Goal: Find specific page/section: Find specific page/section

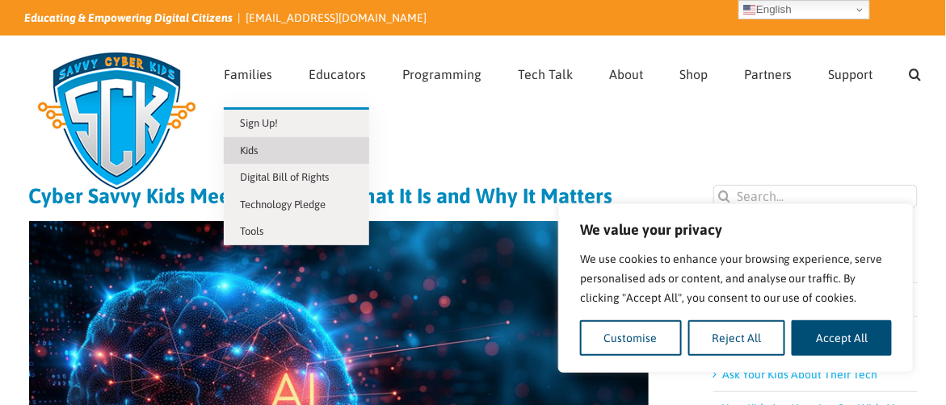
click at [250, 156] on link "Kids" at bounding box center [296, 150] width 145 height 27
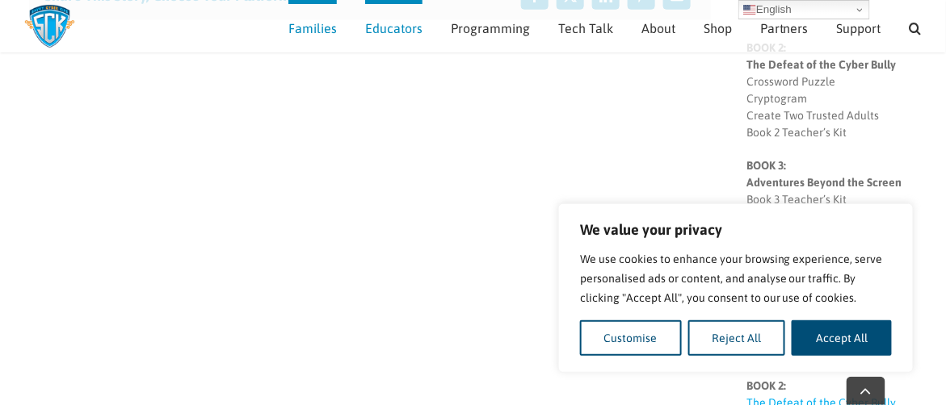
scroll to position [487, 0]
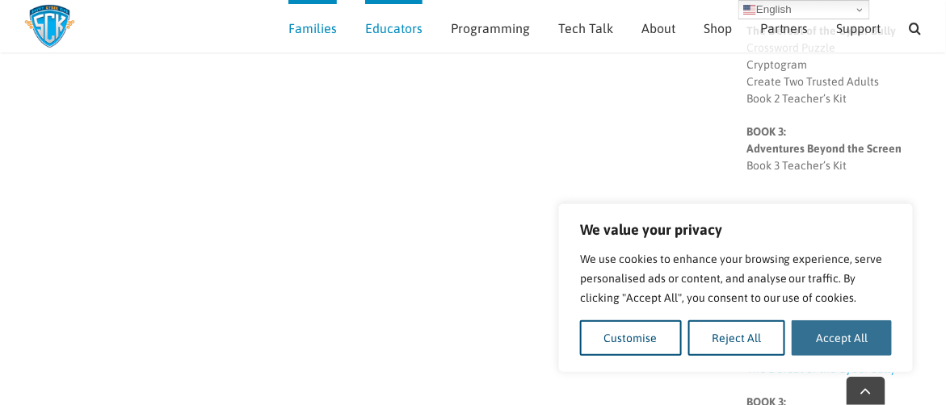
click at [842, 341] on button "Accept All" at bounding box center [842, 339] width 100 height 36
checkbox input "true"
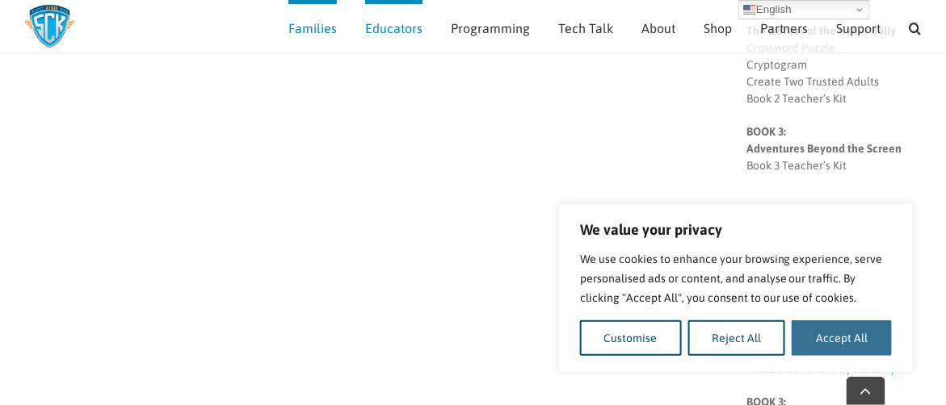
checkbox input "true"
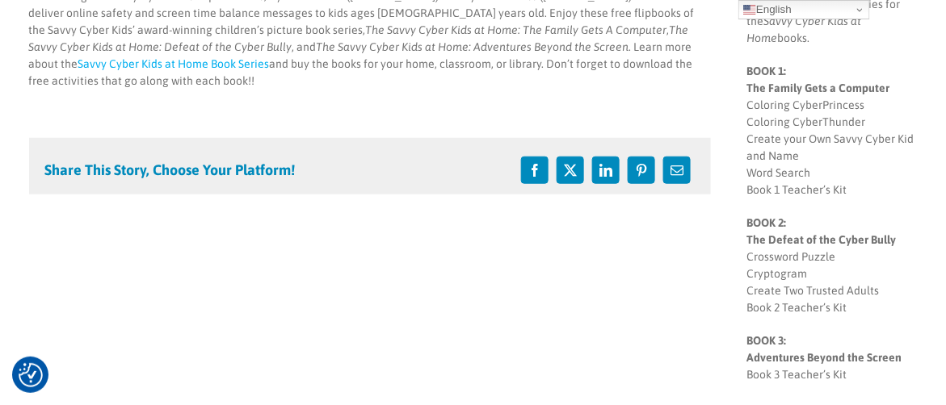
scroll to position [0, 0]
